Goal: Find specific page/section: Find specific page/section

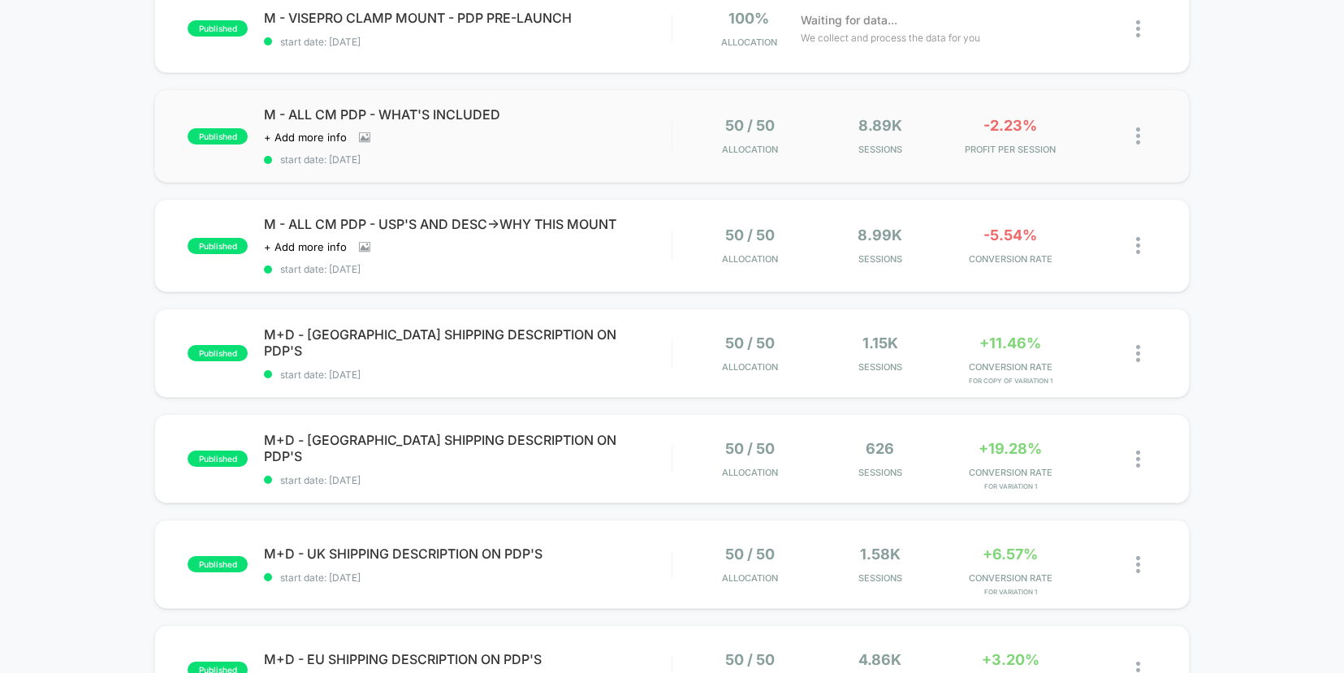
scroll to position [236, 0]
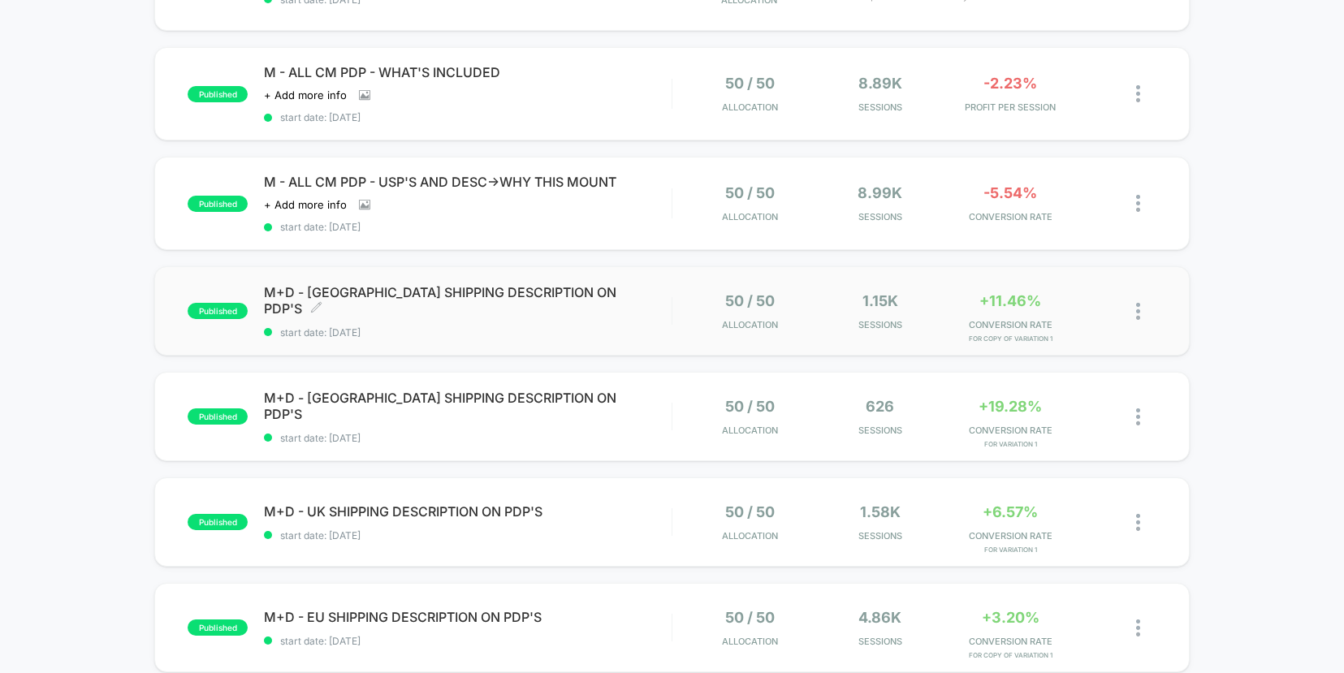
click at [640, 309] on div "M+D - AUSTRALIA SHIPPING DESCRIPTION ON PDP'S Click to edit experience details …" at bounding box center [467, 311] width 407 height 54
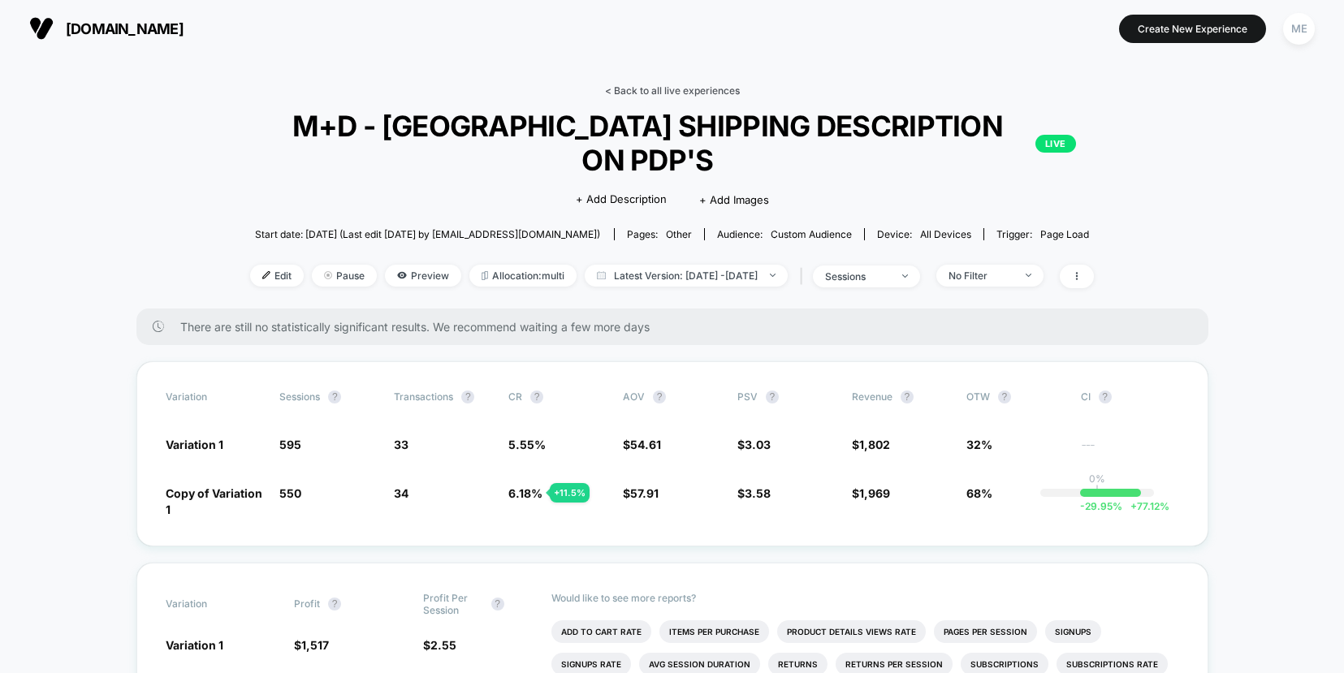
click at [670, 93] on link "< Back to all live experiences" at bounding box center [672, 90] width 135 height 12
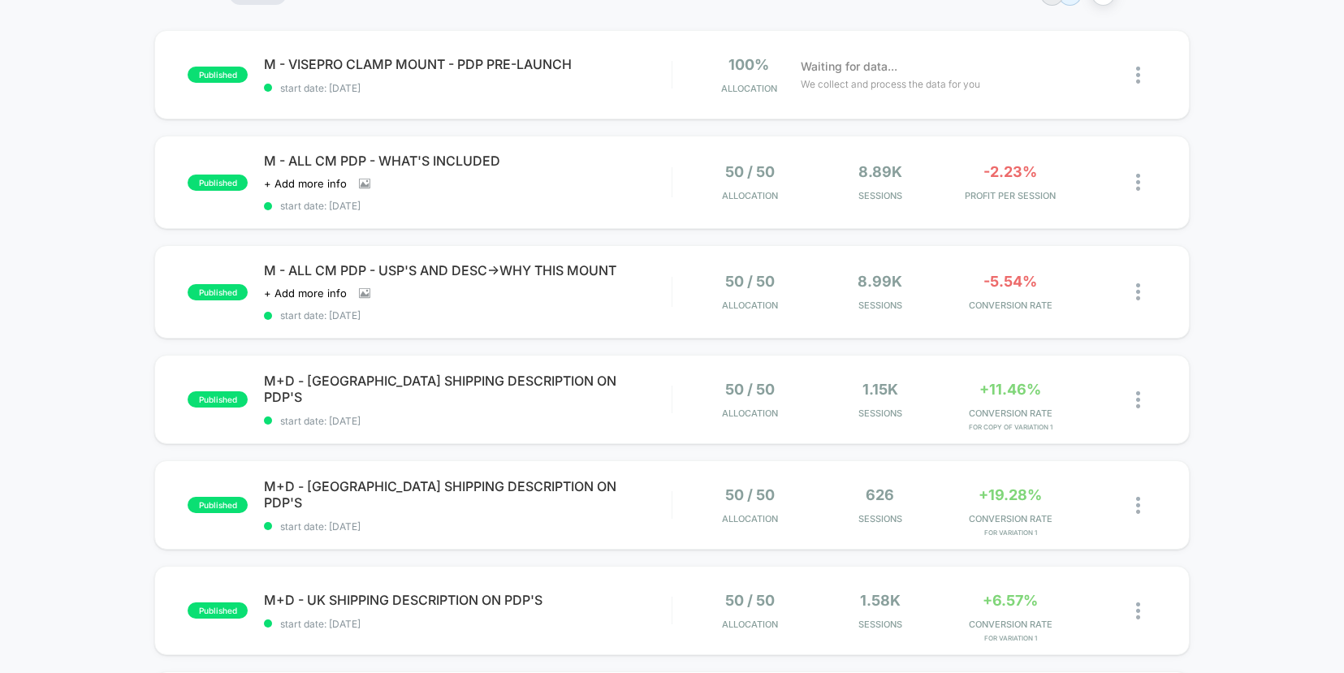
scroll to position [383, 0]
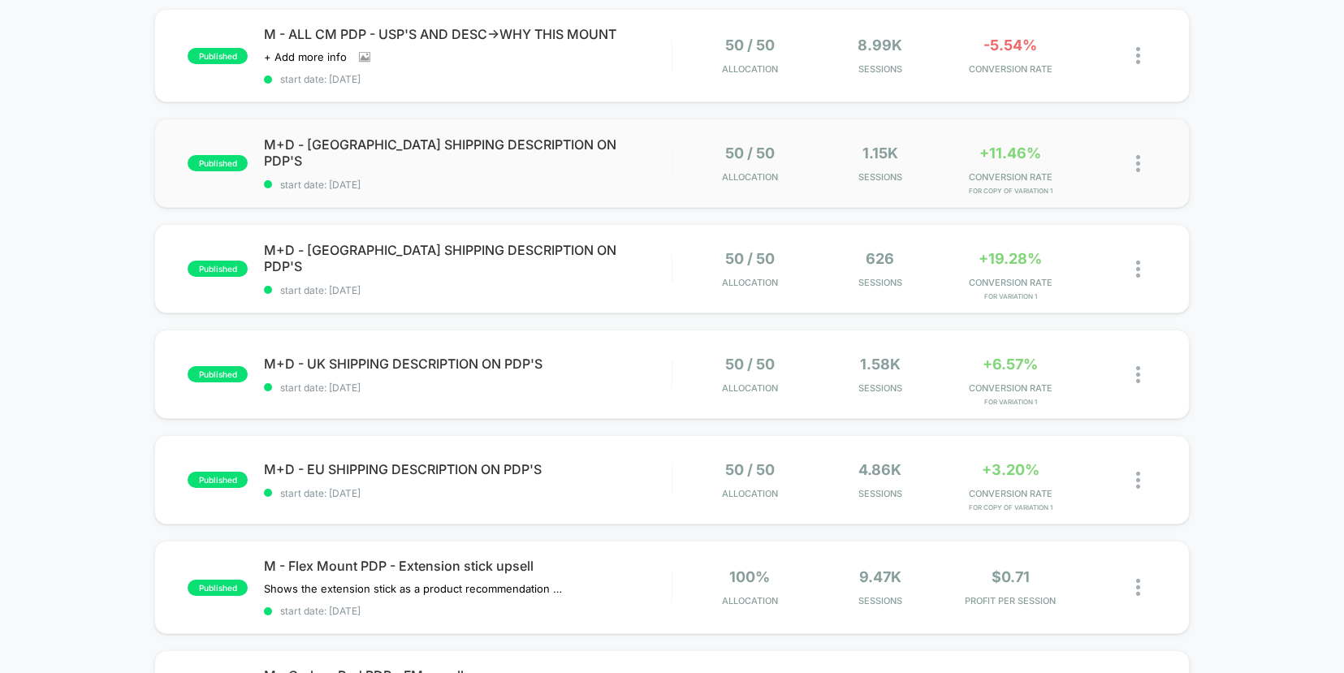
click at [696, 145] on div "50 / 50 Allocation" at bounding box center [750, 164] width 122 height 38
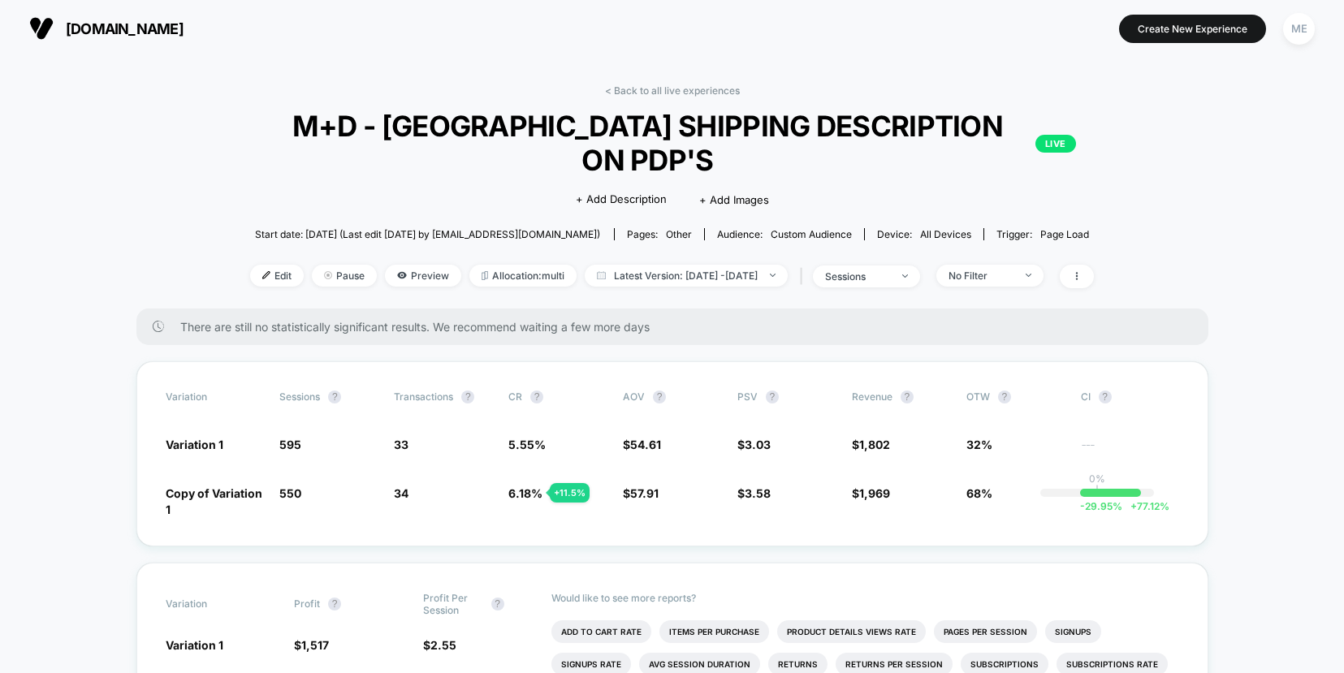
click at [630, 97] on div "< Back to all live experiences M+D - AUSTRALIA SHIPPING DESCRIPTION ON PDP'S LI…" at bounding box center [671, 196] width 897 height 224
click at [629, 88] on link "< Back to all live experiences" at bounding box center [672, 90] width 135 height 12
